Goal: Register for event/course

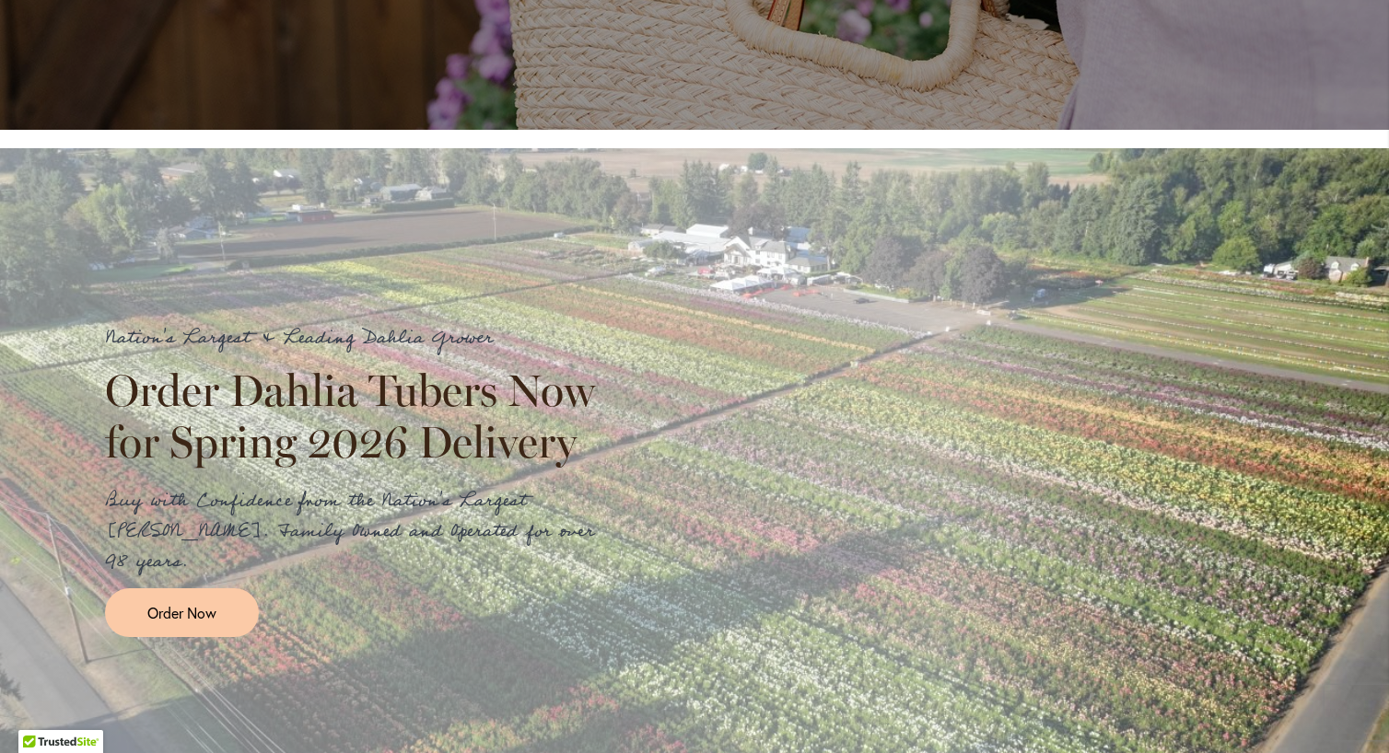
scroll to position [1343, 0]
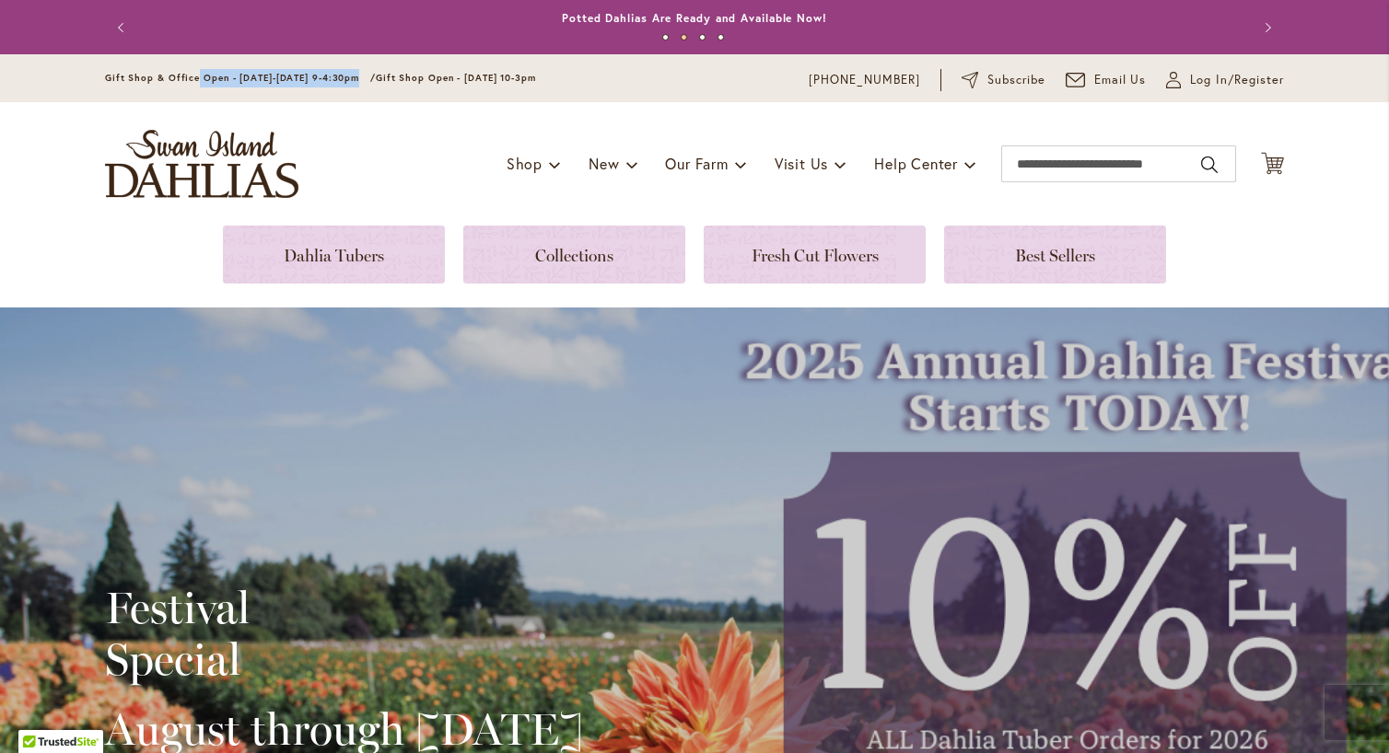
drag, startPoint x: 361, startPoint y: 72, endPoint x: 199, endPoint y: 76, distance: 162.2
click at [199, 76] on span "Gift Shop & Office Open - [DATE]-[DATE] 9-4:30pm /" at bounding box center [240, 78] width 271 height 12
click at [369, 164] on div "Toggle Nav Shop Dahlia Tubers Collections Fresh Cut Dahlias Gardening Supplies …" at bounding box center [695, 163] width 1216 height 123
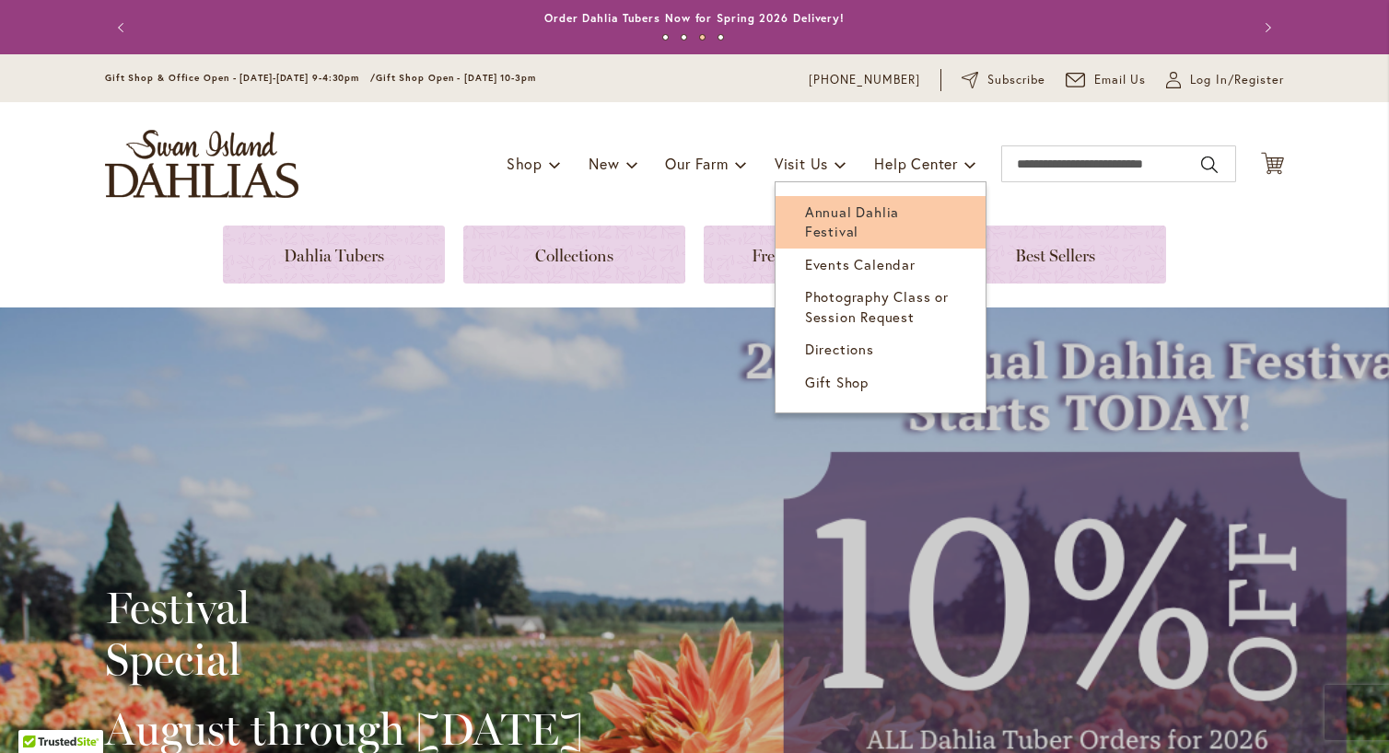
click at [842, 214] on span "Annual Dahlia Festival" at bounding box center [852, 222] width 94 height 38
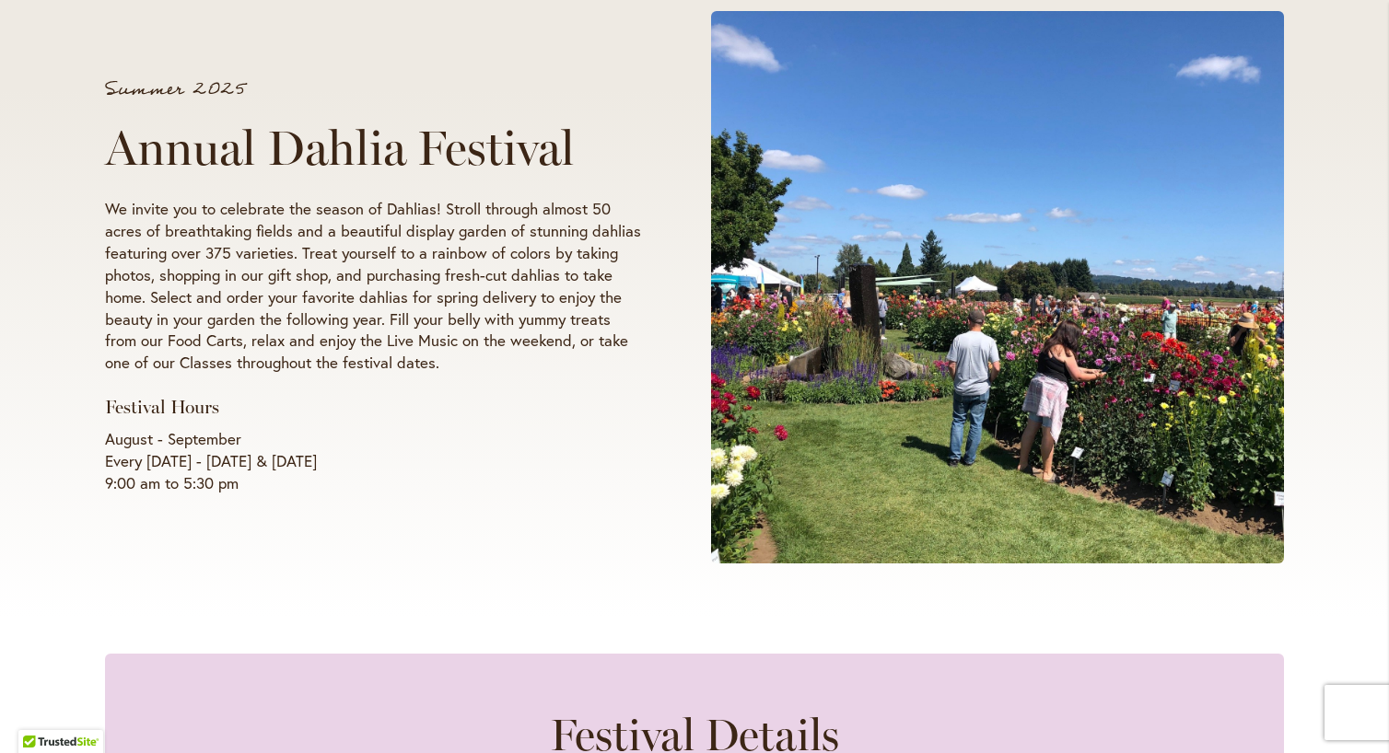
scroll to position [270, 0]
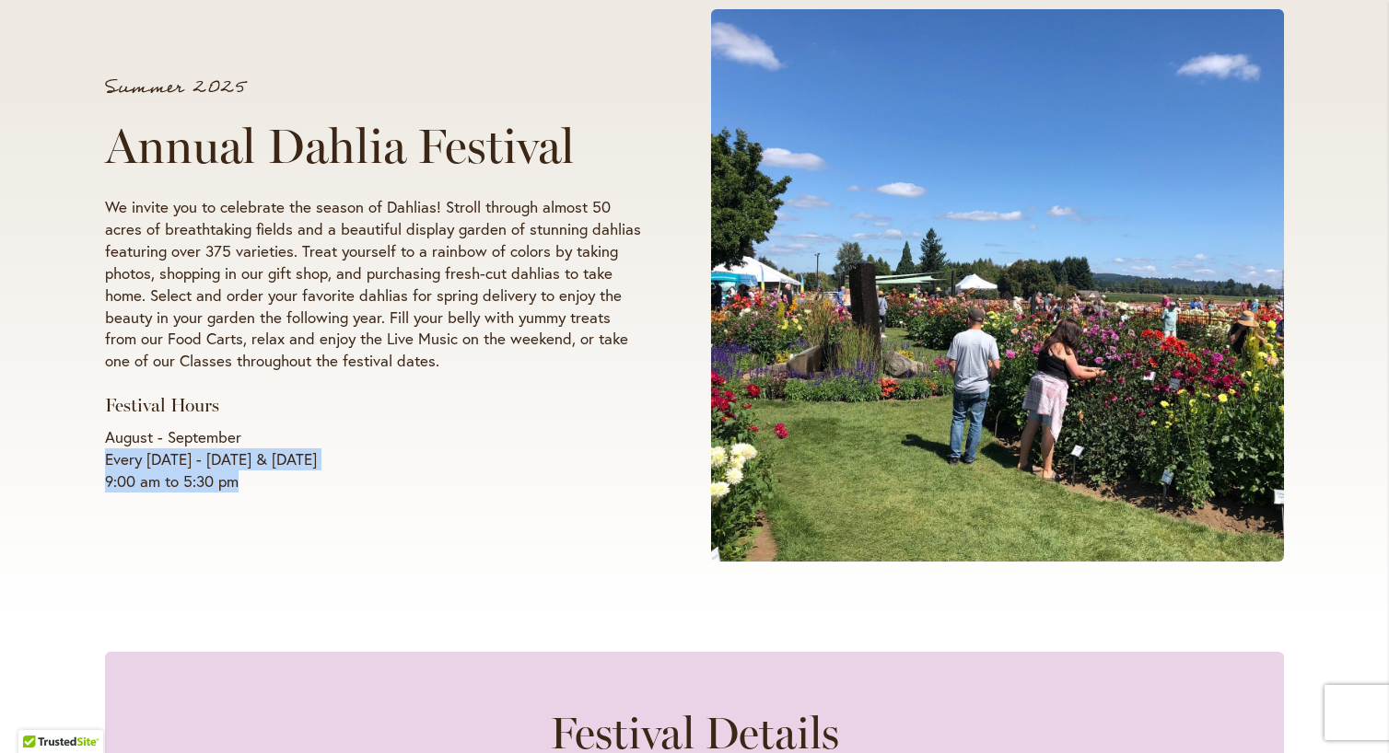
drag, startPoint x: 252, startPoint y: 475, endPoint x: 95, endPoint y: 461, distance: 158.2
click at [95, 461] on div "Summer 2025 Annual Dahlia Festival We invite you to celebrate the season of Dah…" at bounding box center [694, 286] width 1389 height 660
copy p "Every Wednesday - Sunday & Labor Day 9:00 am to 5:30 pm"
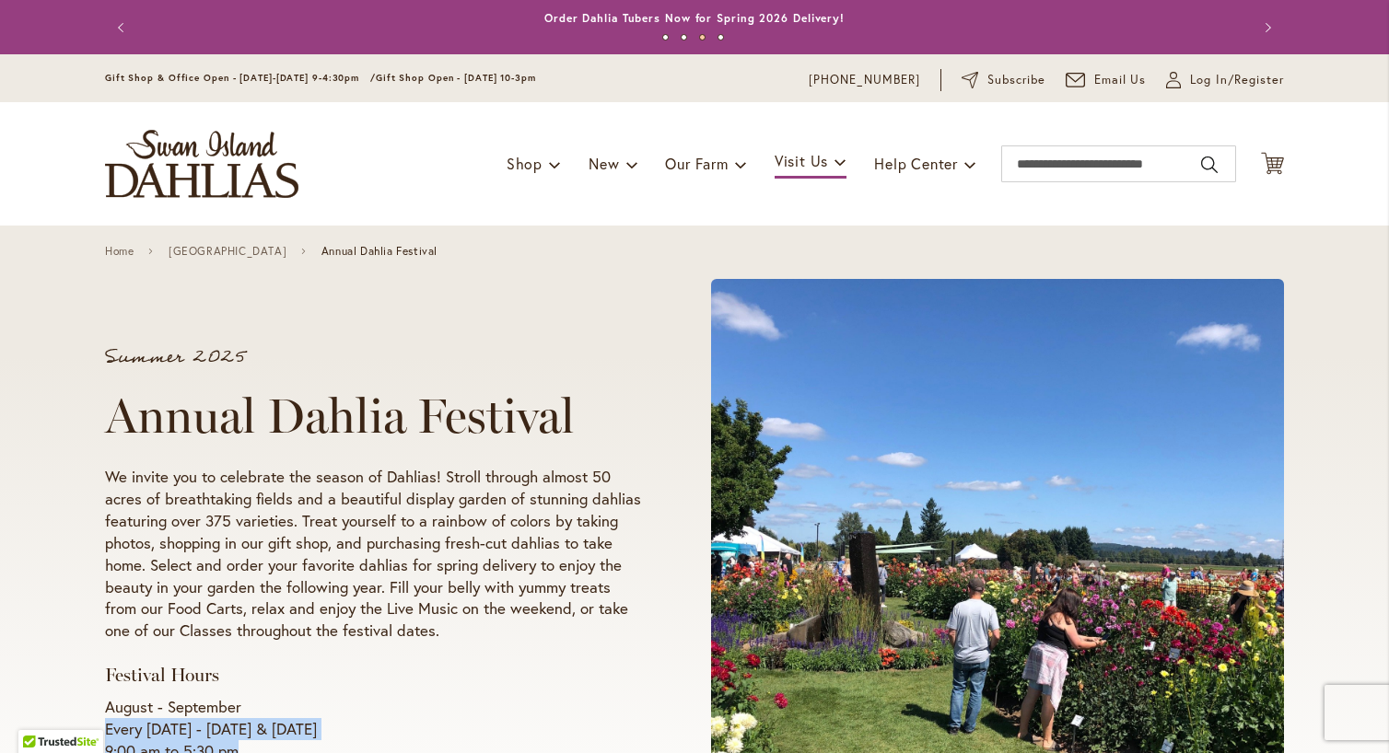
scroll to position [0, 0]
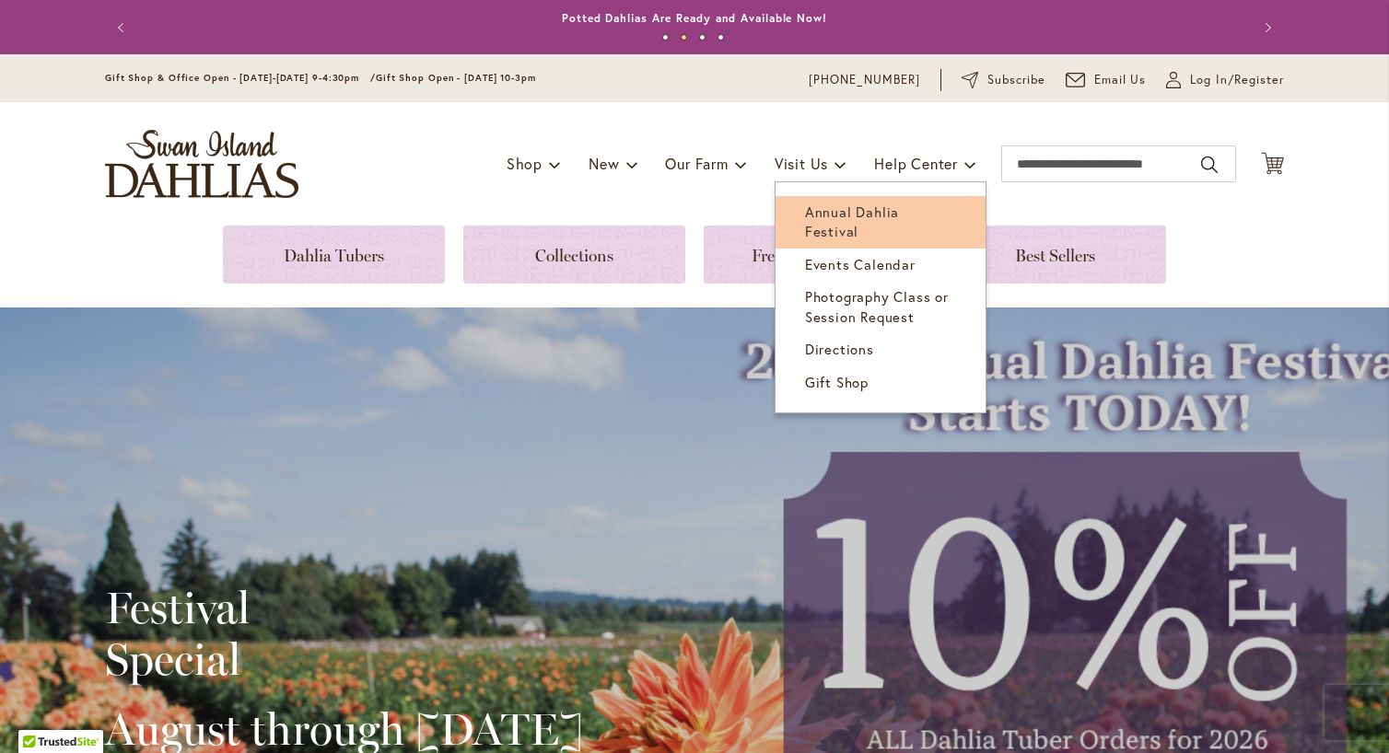
click at [826, 216] on span "Annual Dahlia Festival" at bounding box center [852, 222] width 94 height 38
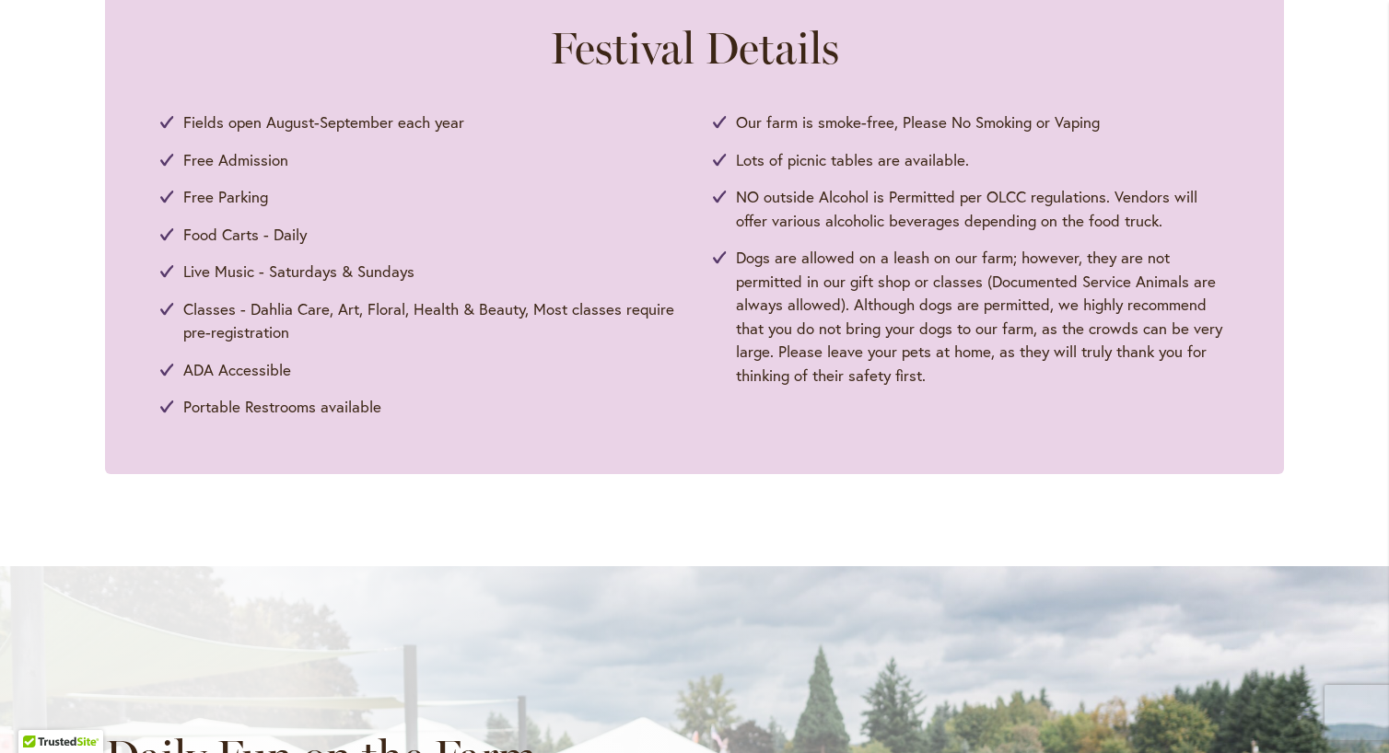
scroll to position [885, 0]
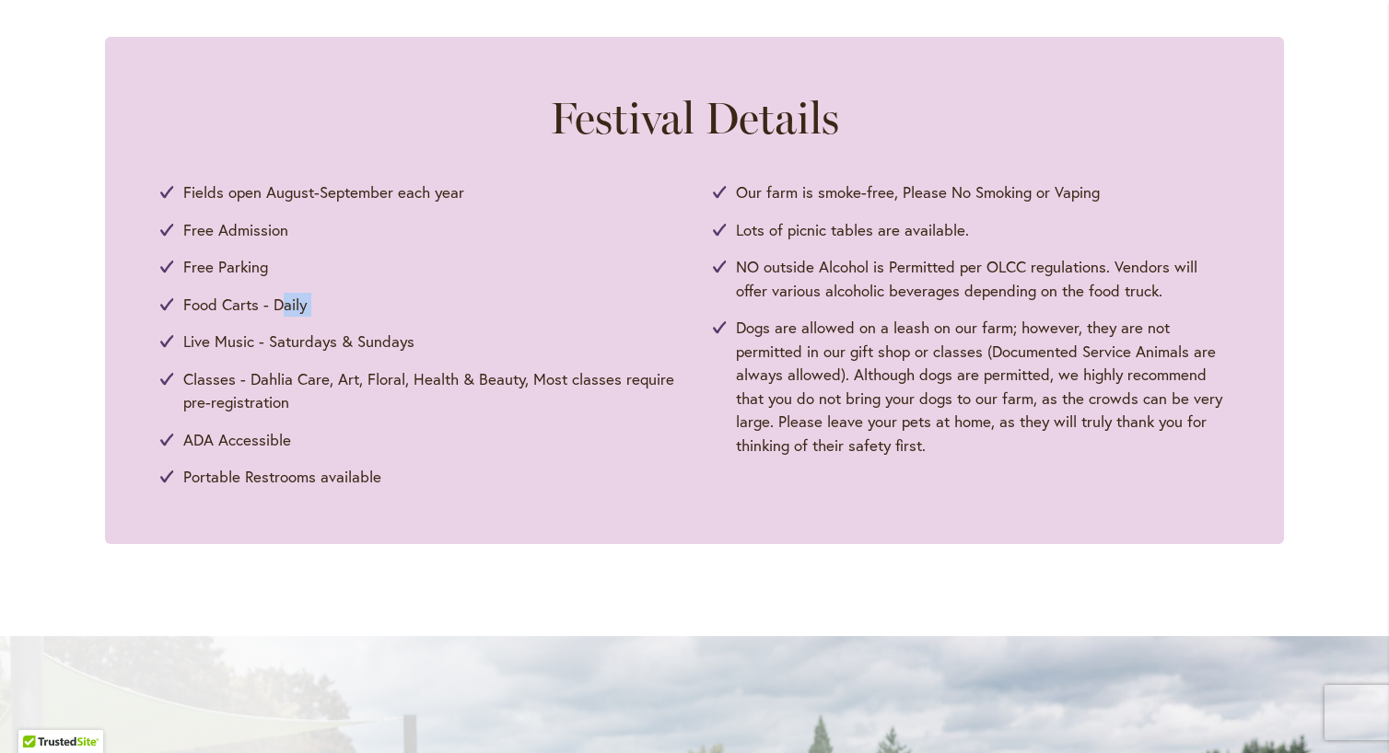
drag, startPoint x: 298, startPoint y: 306, endPoint x: 251, endPoint y: 327, distance: 51.5
click at [278, 309] on ul "Fields open August-September each year Free Admission Free Parking Food Carts -…" at bounding box center [694, 335] width 1068 height 309
drag, startPoint x: 180, startPoint y: 338, endPoint x: 435, endPoint y: 352, distance: 255.5
click at [435, 352] on ul "Fields open August-September each year Free Admission Free Parking Food Carts -…" at bounding box center [694, 335] width 1068 height 309
copy ul "Live Music - Saturdays & Sundays"
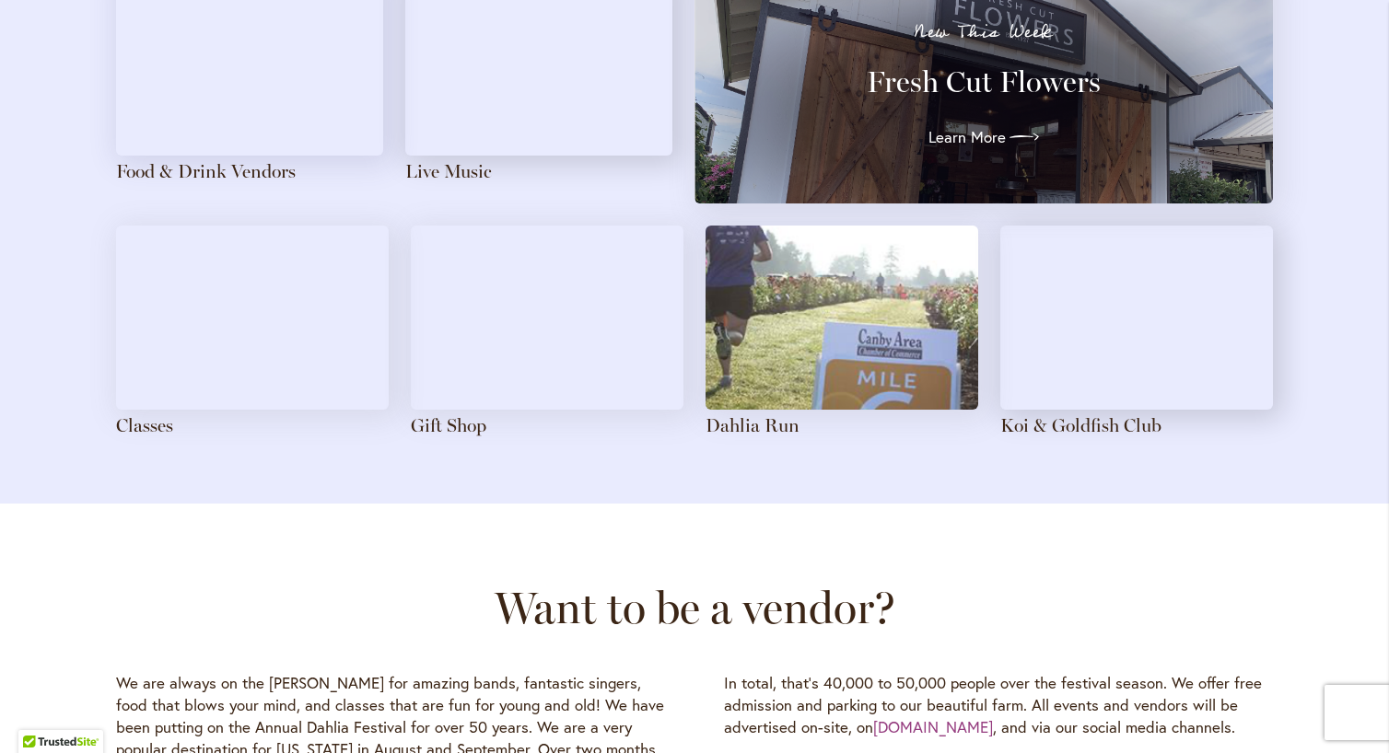
scroll to position [2132, 0]
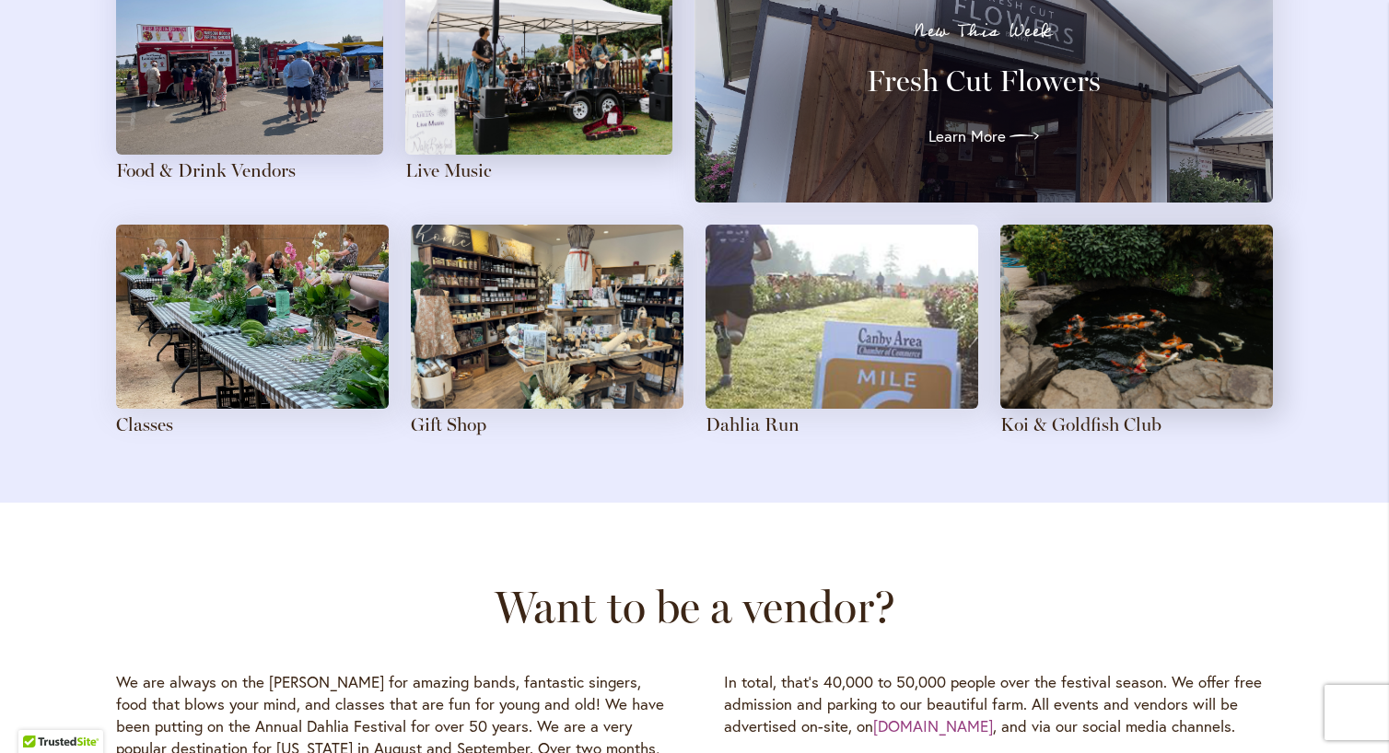
click at [274, 342] on img at bounding box center [252, 317] width 273 height 184
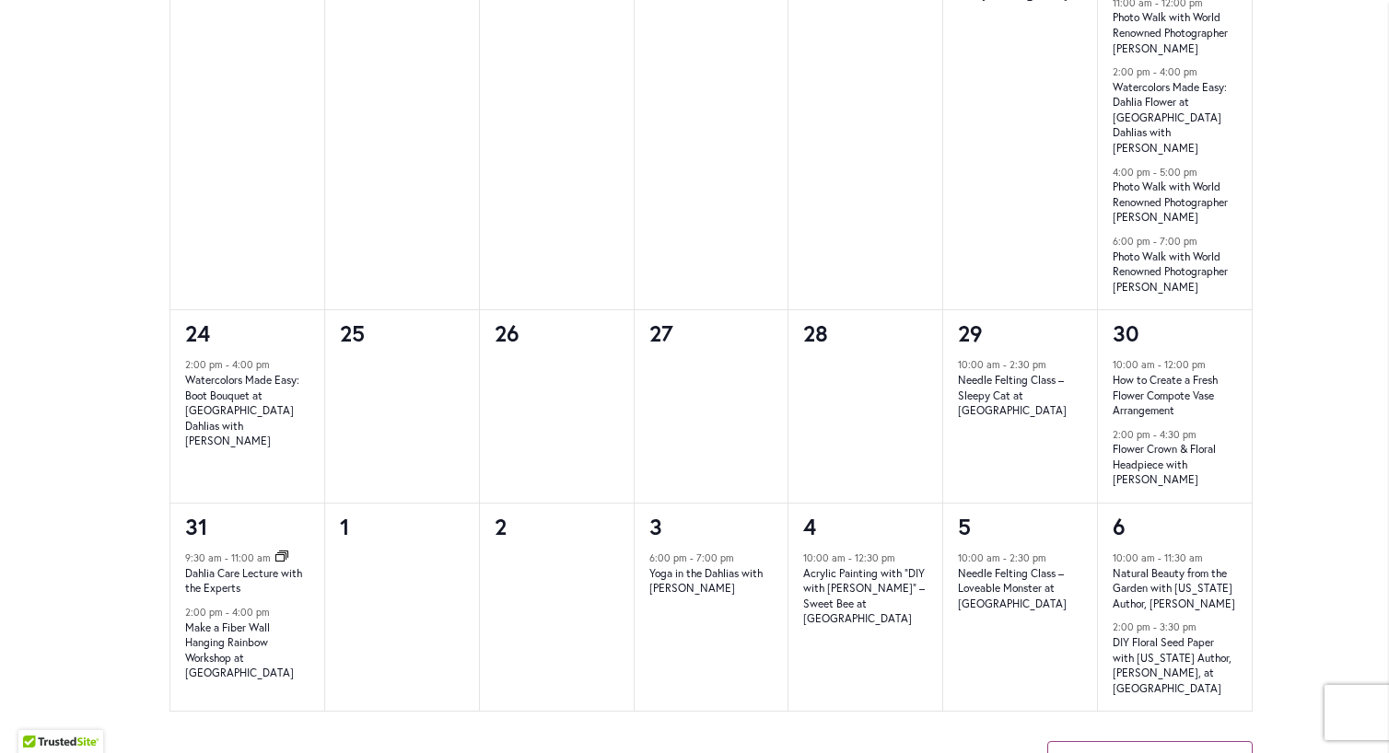
scroll to position [1789, 0]
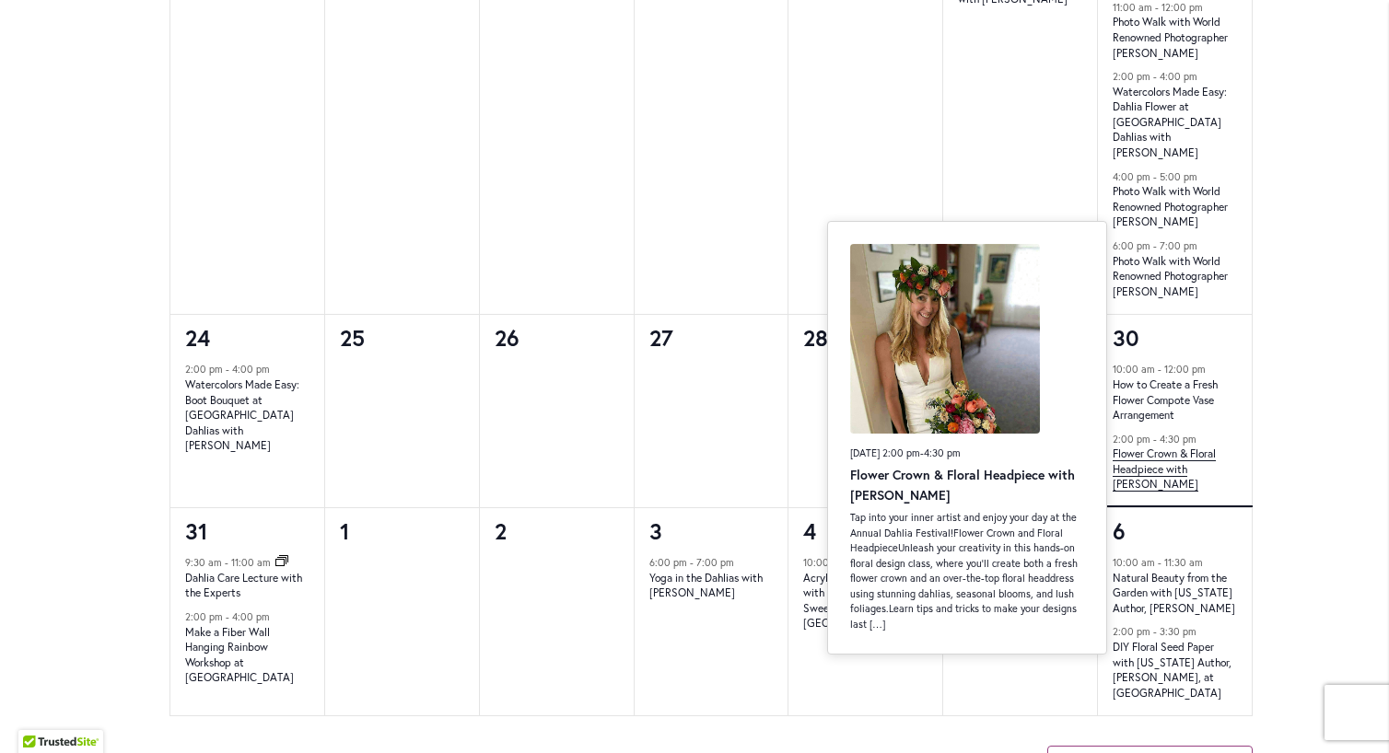
click at [1201, 447] on link "Flower Crown & Floral Headpiece with [PERSON_NAME]" at bounding box center [1164, 469] width 103 height 45
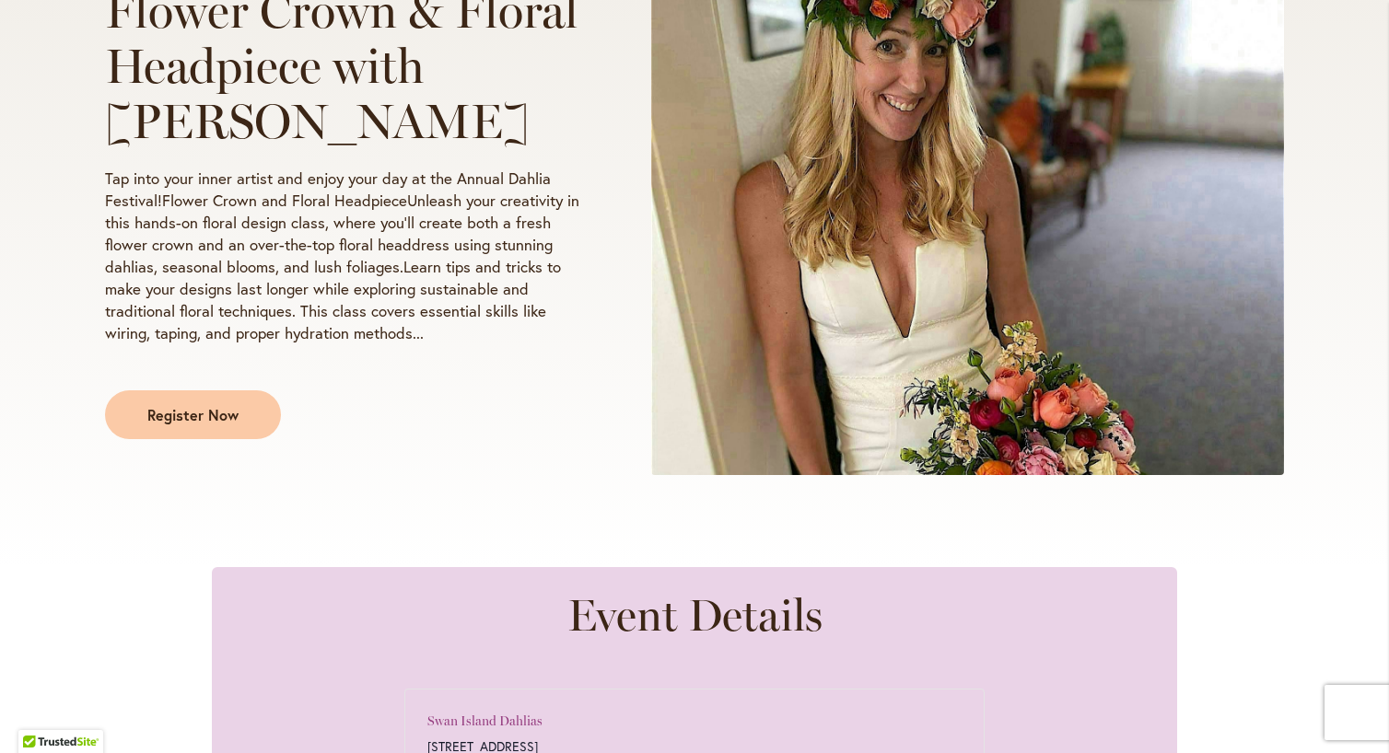
scroll to position [286, 0]
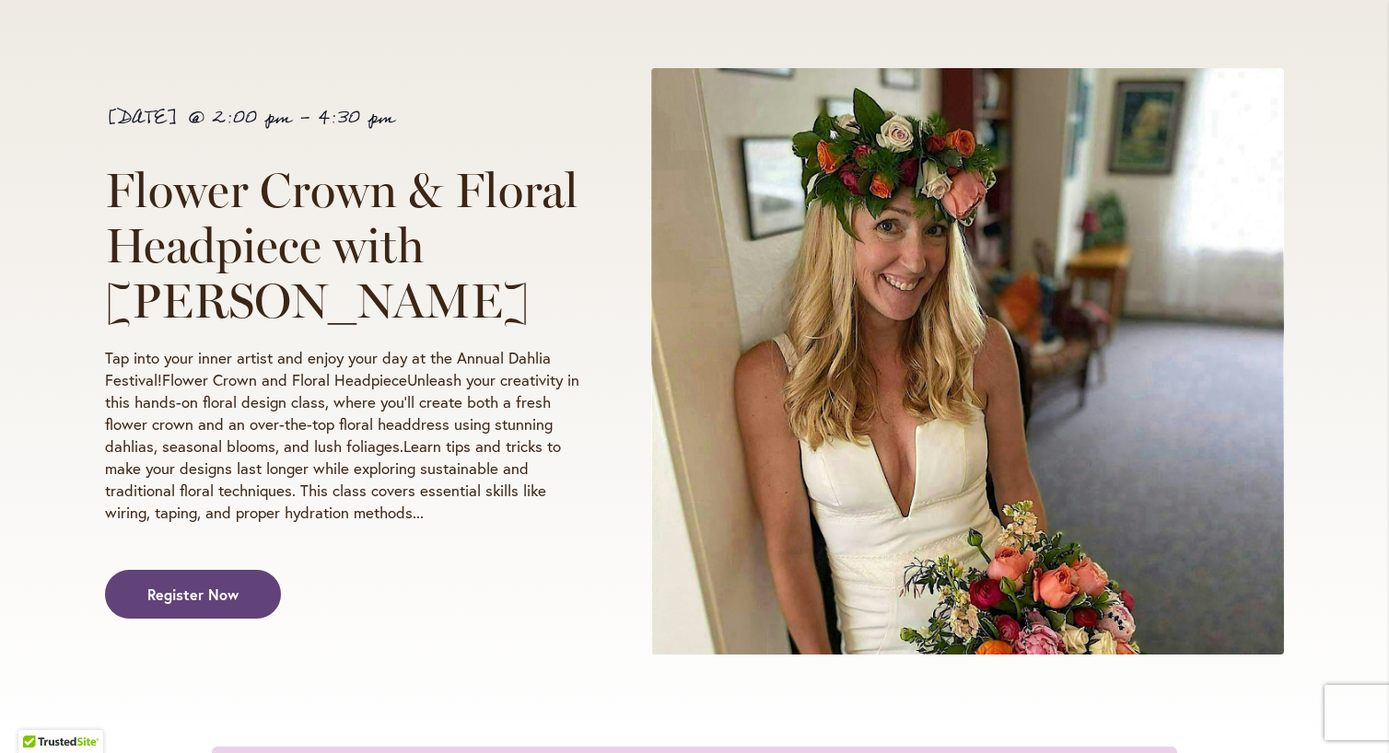
click at [164, 598] on span "Register Now" at bounding box center [192, 594] width 91 height 21
